Goal: Task Accomplishment & Management: Manage account settings

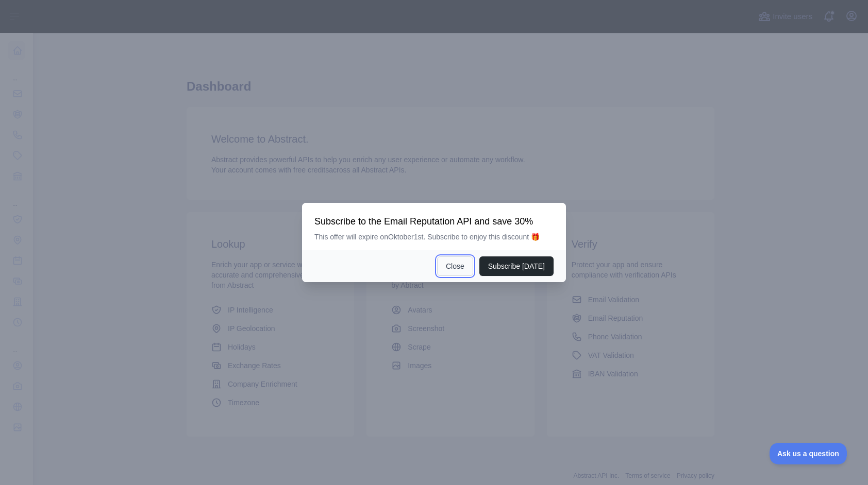
click at [451, 271] on button "Close" at bounding box center [455, 267] width 36 height 20
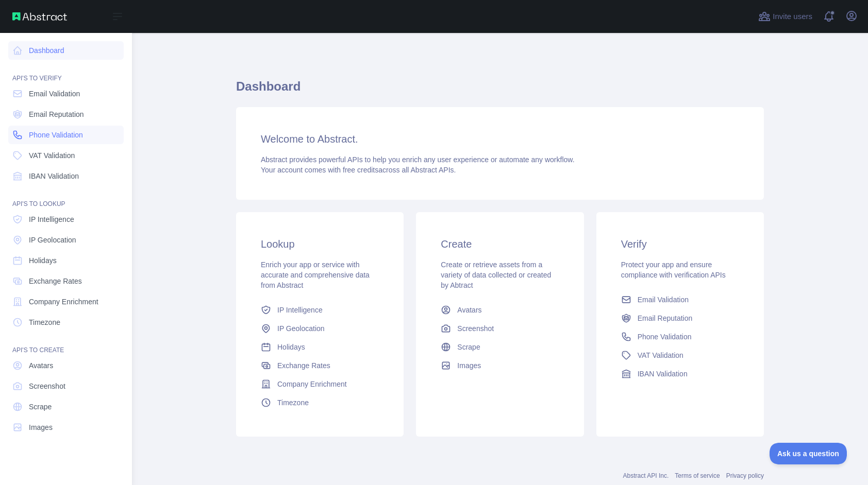
click at [57, 133] on span "Phone Validation" at bounding box center [56, 135] width 54 height 10
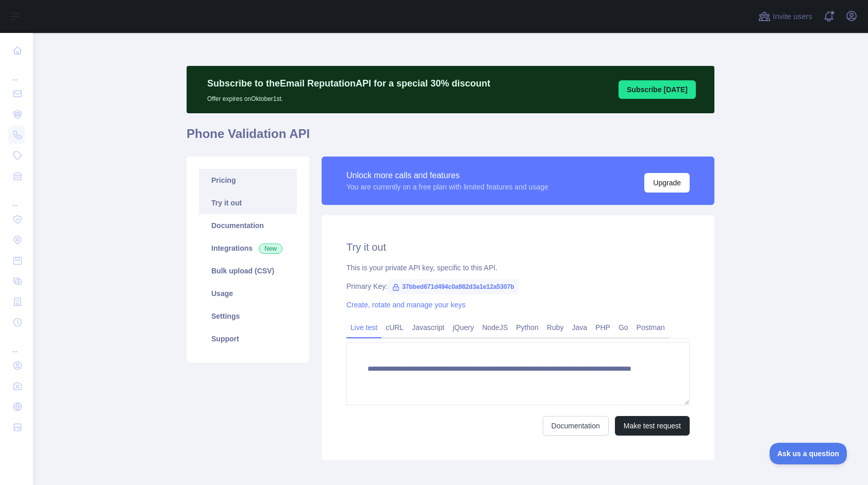
click at [242, 177] on link "Pricing" at bounding box center [248, 180] width 98 height 23
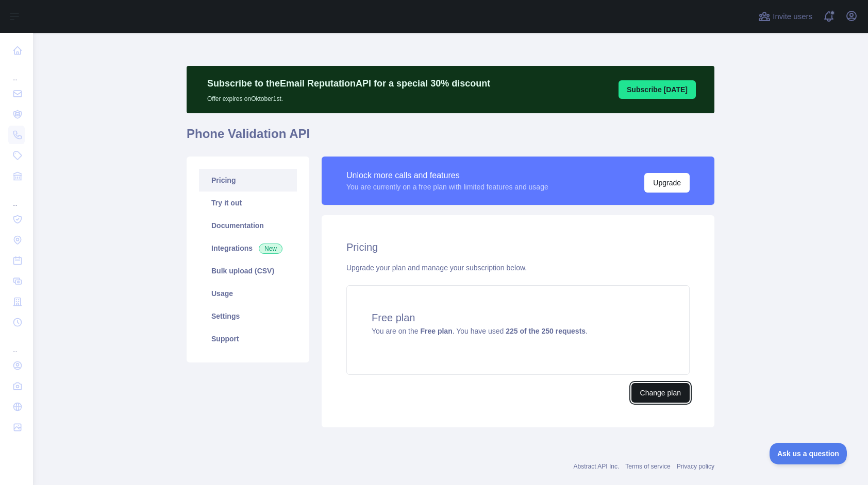
click at [658, 394] on button "Change plan" at bounding box center [660, 393] width 58 height 20
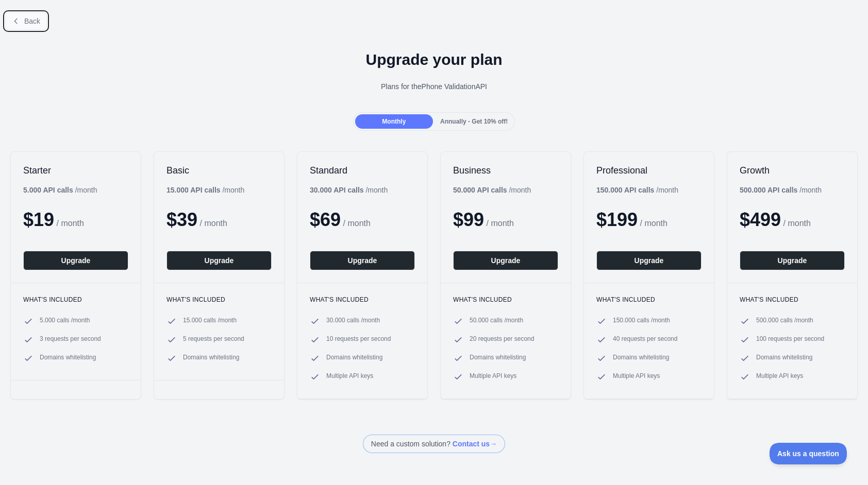
click at [22, 24] on button "Back" at bounding box center [26, 21] width 42 height 18
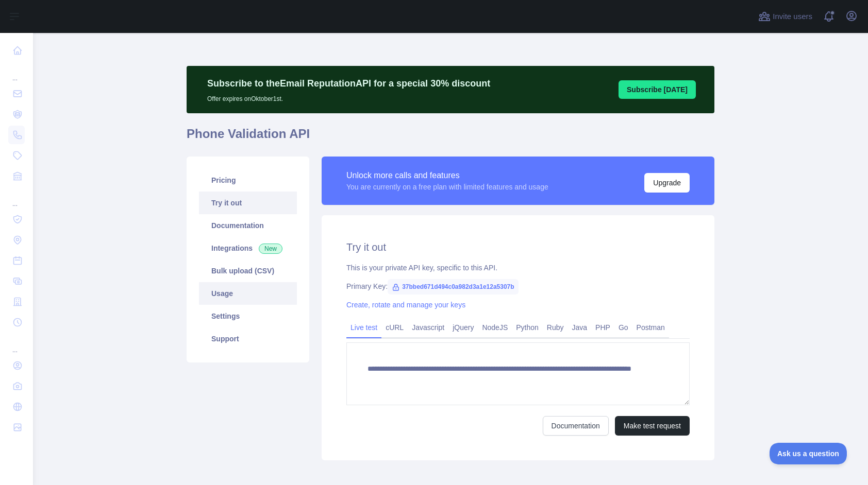
click at [237, 297] on link "Usage" at bounding box center [248, 293] width 98 height 23
